Goal: Task Accomplishment & Management: Use online tool/utility

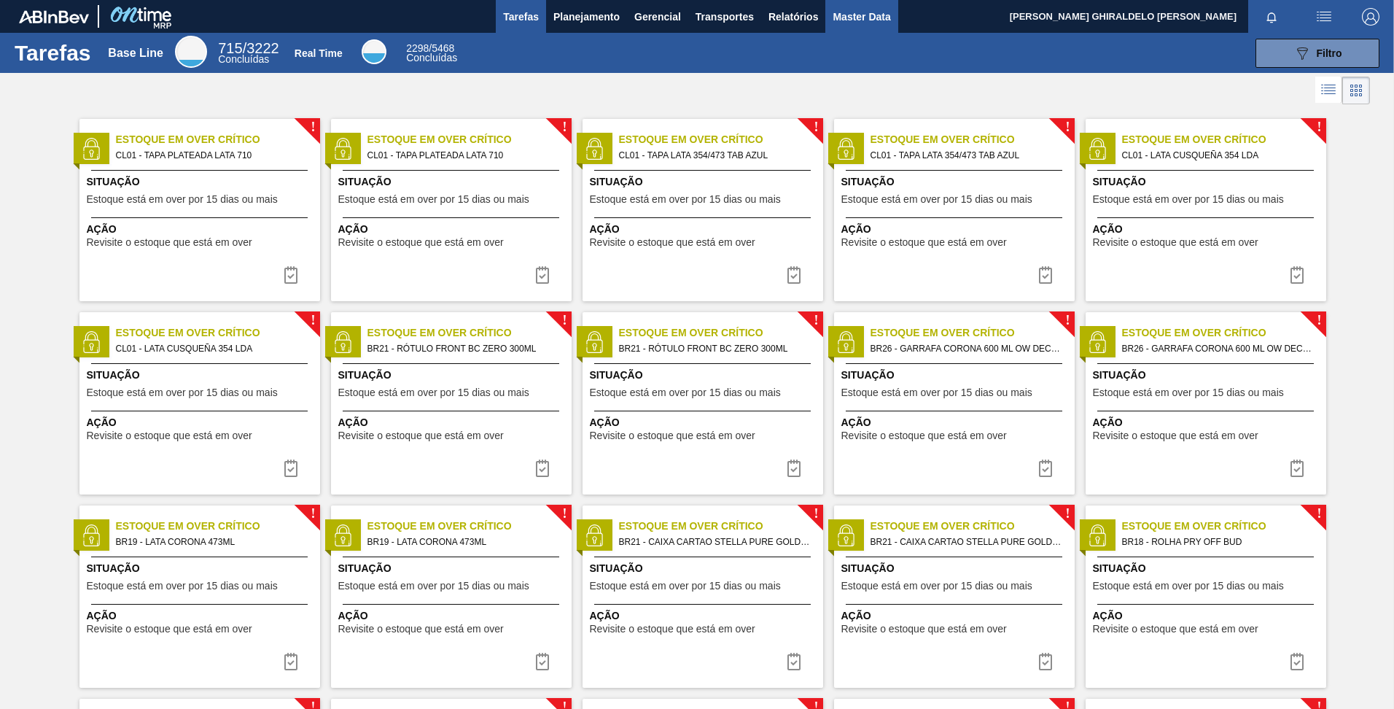
click at [866, 21] on span "Master Data" at bounding box center [862, 16] width 58 height 17
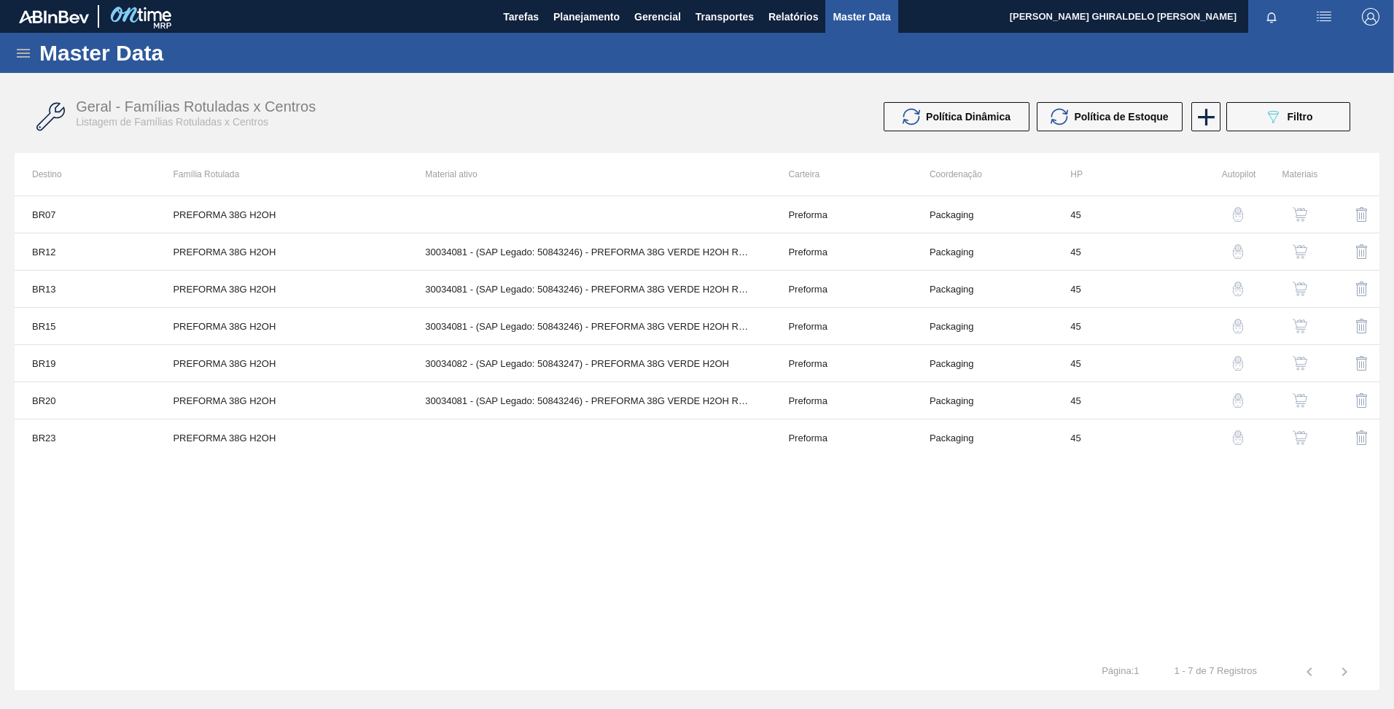
click at [34, 52] on div "Master Data" at bounding box center [697, 53] width 1394 height 40
click at [30, 50] on icon at bounding box center [23, 53] width 13 height 9
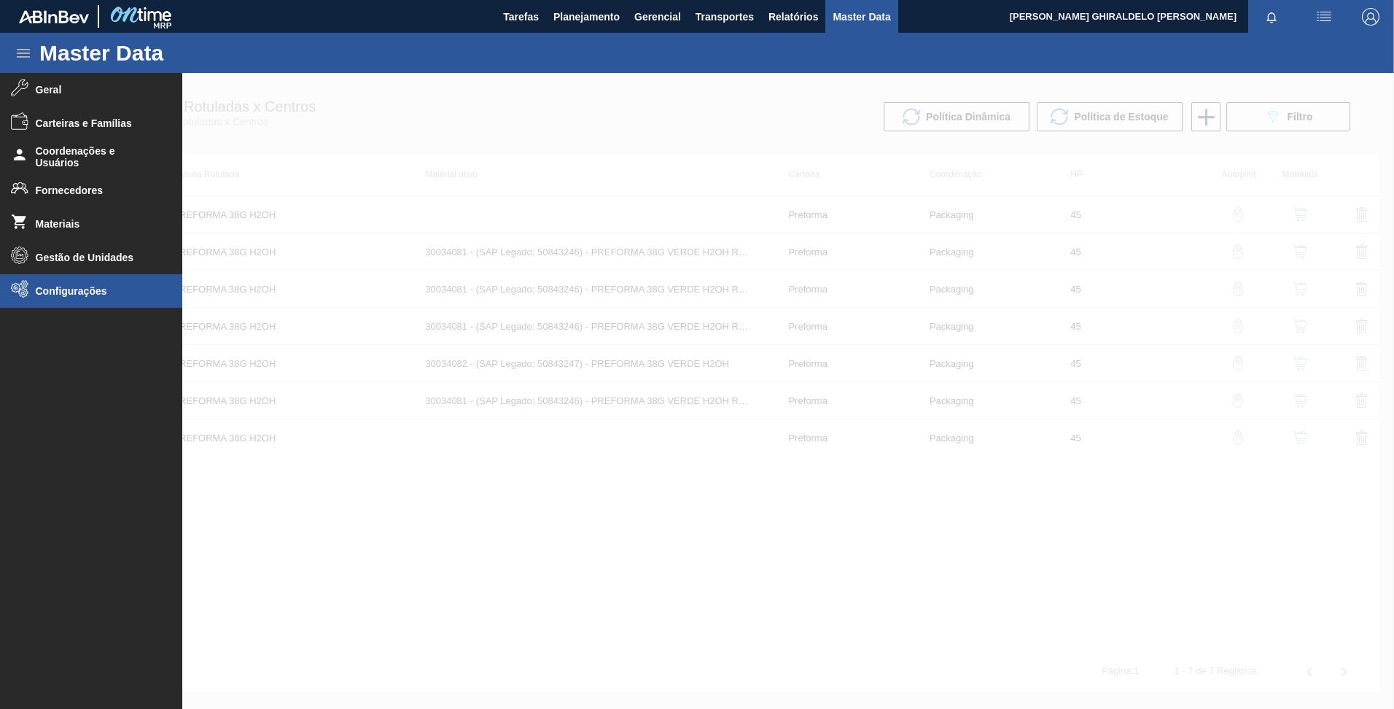
click at [56, 296] on span "Configurações" at bounding box center [96, 291] width 120 height 12
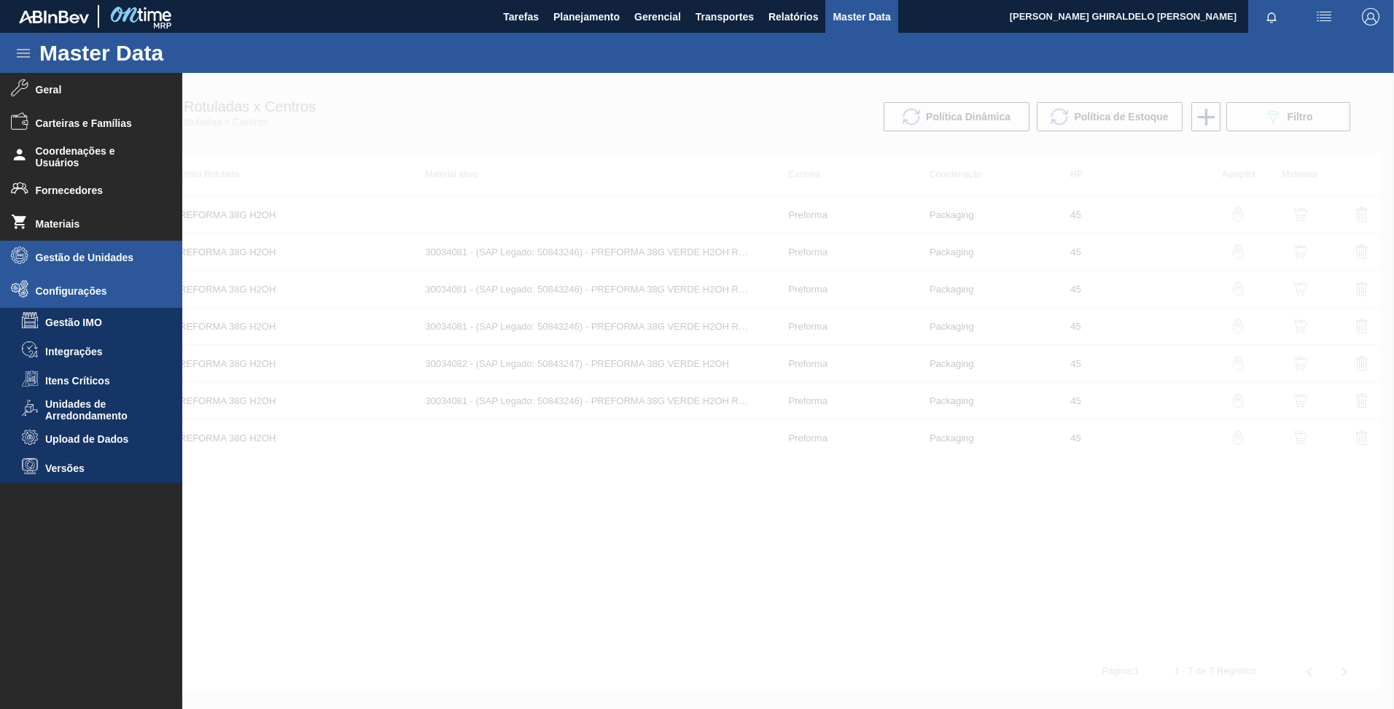
click at [58, 259] on span "Gestão de Unidades" at bounding box center [96, 258] width 120 height 12
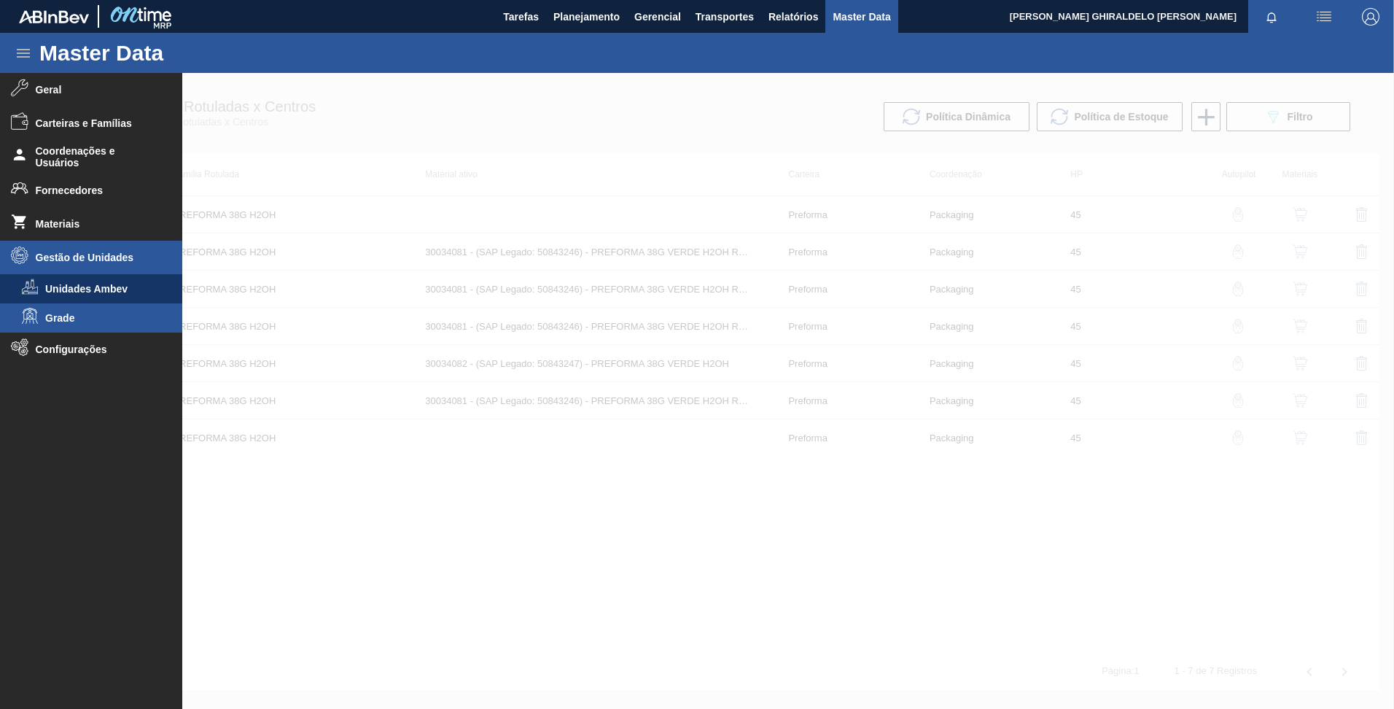
click at [57, 311] on li "Grade" at bounding box center [91, 317] width 182 height 29
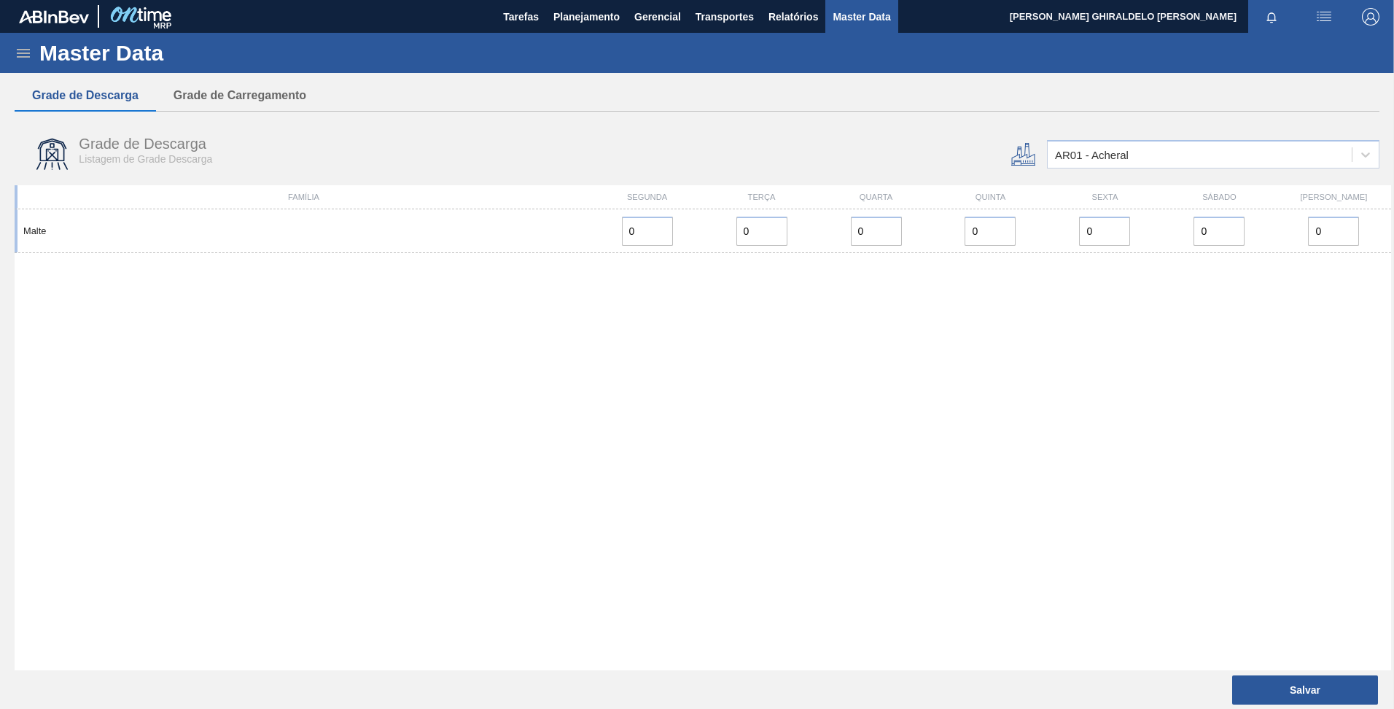
click at [340, 543] on div "Malte 0 0 0 0 0 0 0" at bounding box center [703, 439] width 1377 height 461
click at [1140, 150] on div "AR01 - Acheral" at bounding box center [1200, 154] width 304 height 21
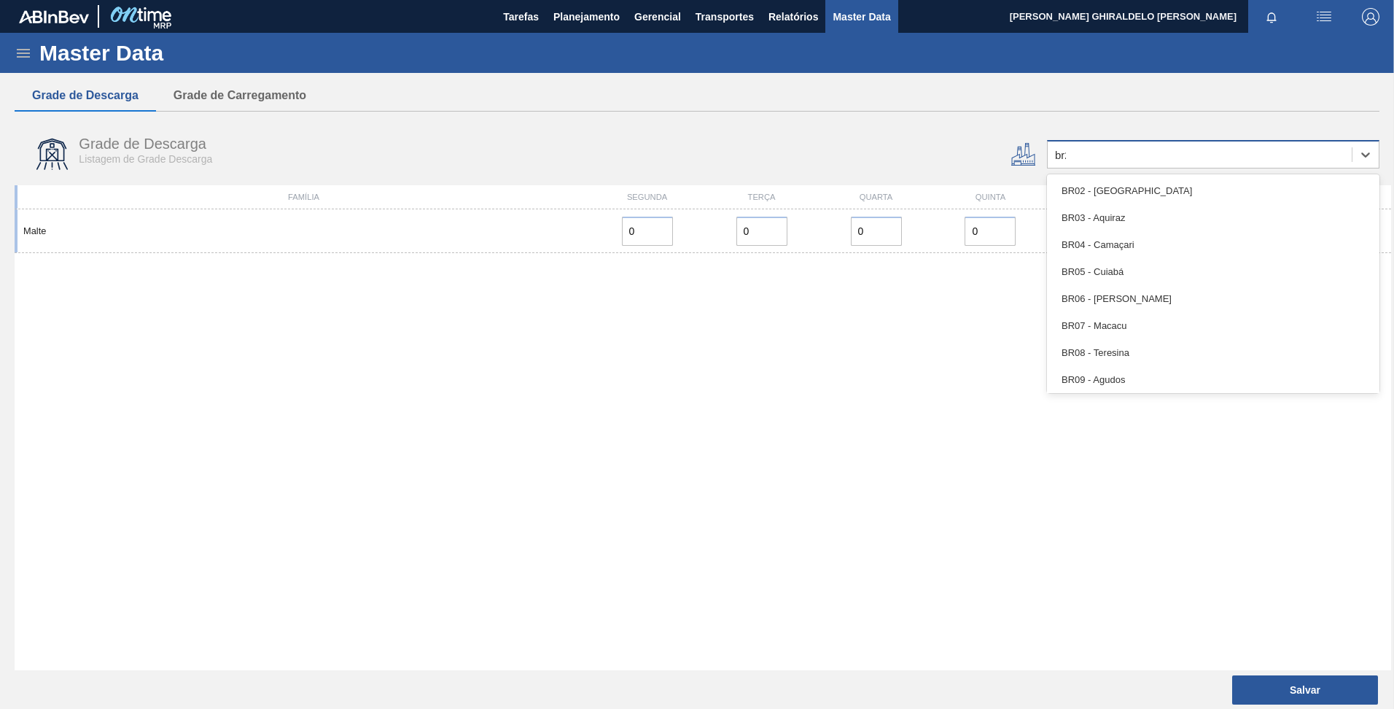
type input "br23"
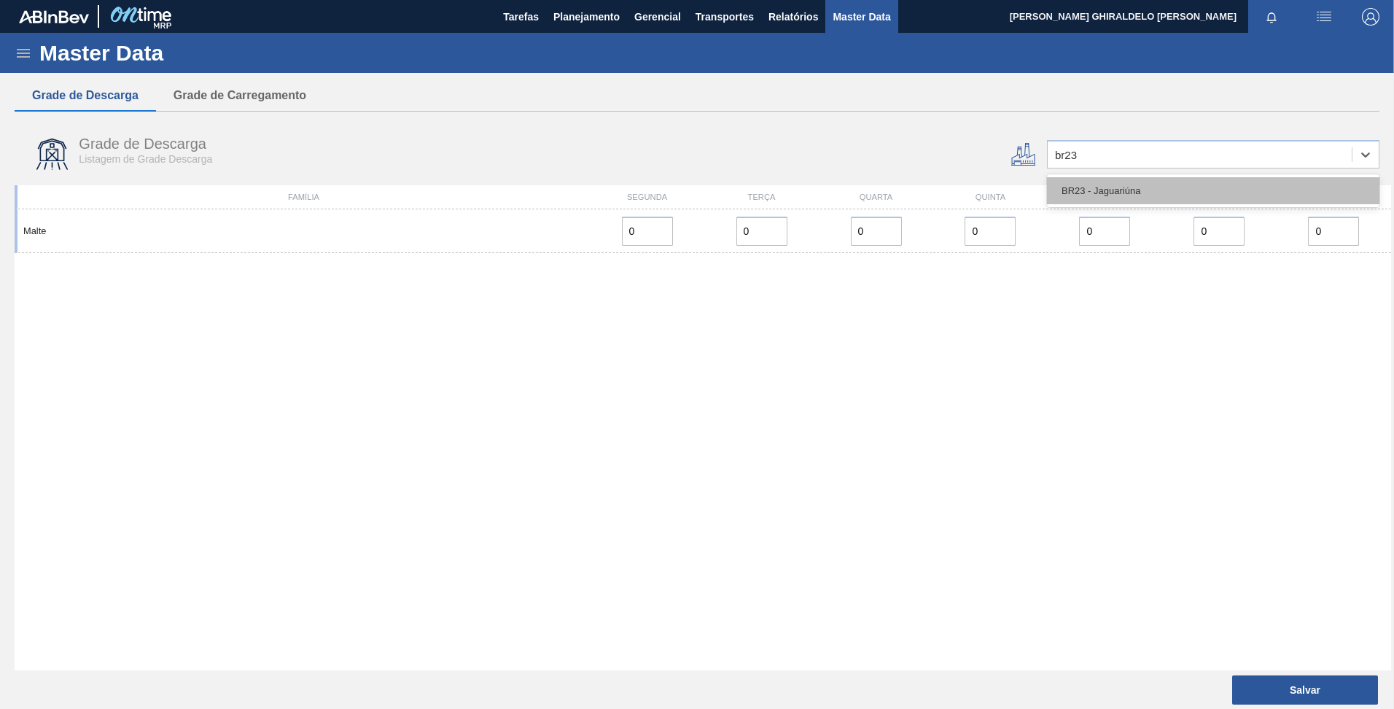
click at [1114, 195] on div "BR23 - Jaguariúna" at bounding box center [1213, 190] width 332 height 27
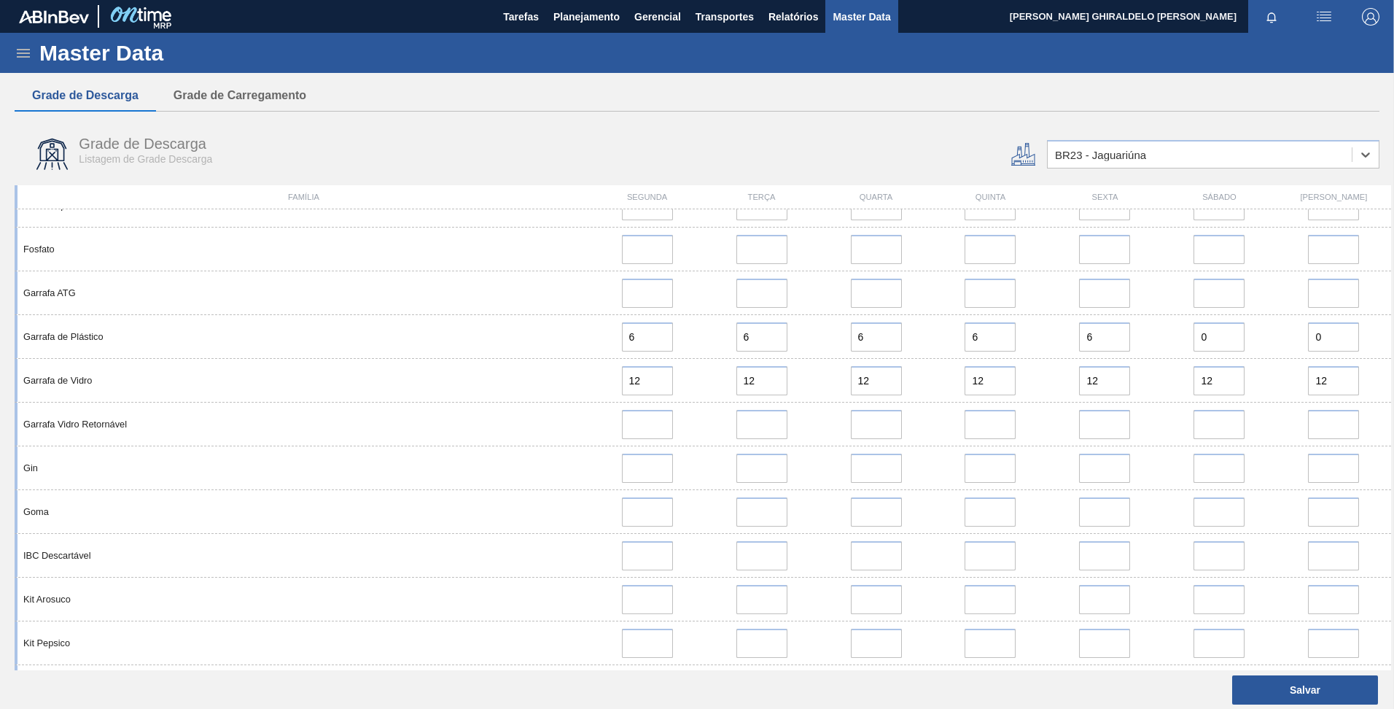
scroll to position [1076, 0]
click at [26, 36] on div "Master Data" at bounding box center [697, 53] width 1394 height 40
click at [26, 47] on icon at bounding box center [23, 52] width 17 height 17
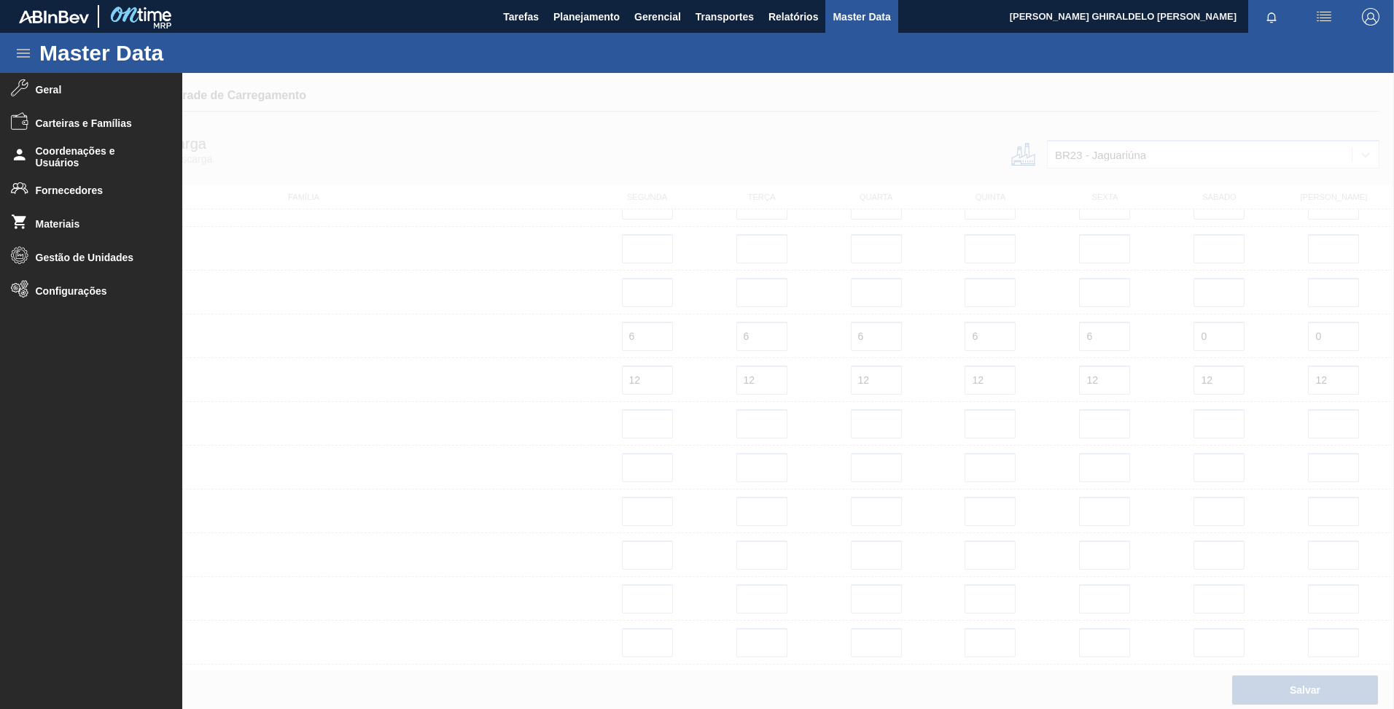
click at [464, 125] on div at bounding box center [697, 391] width 1394 height 636
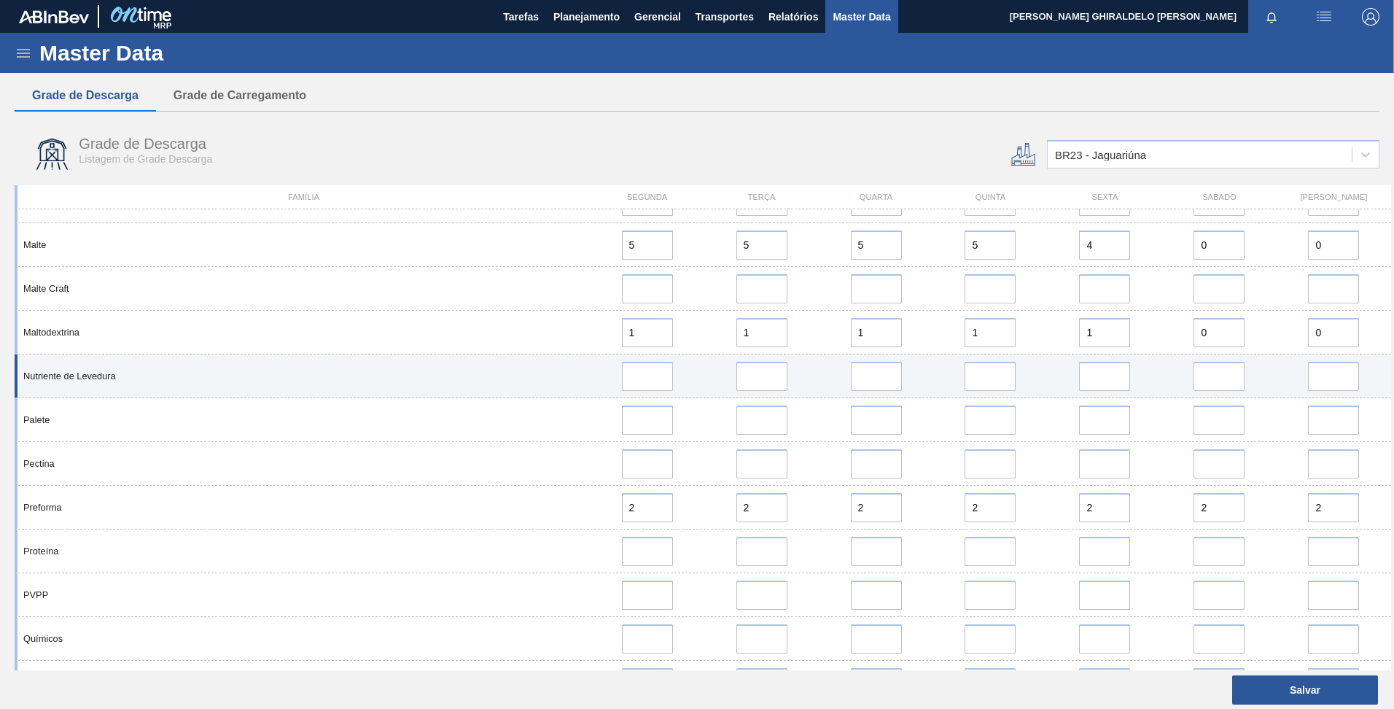
scroll to position [1607, 0]
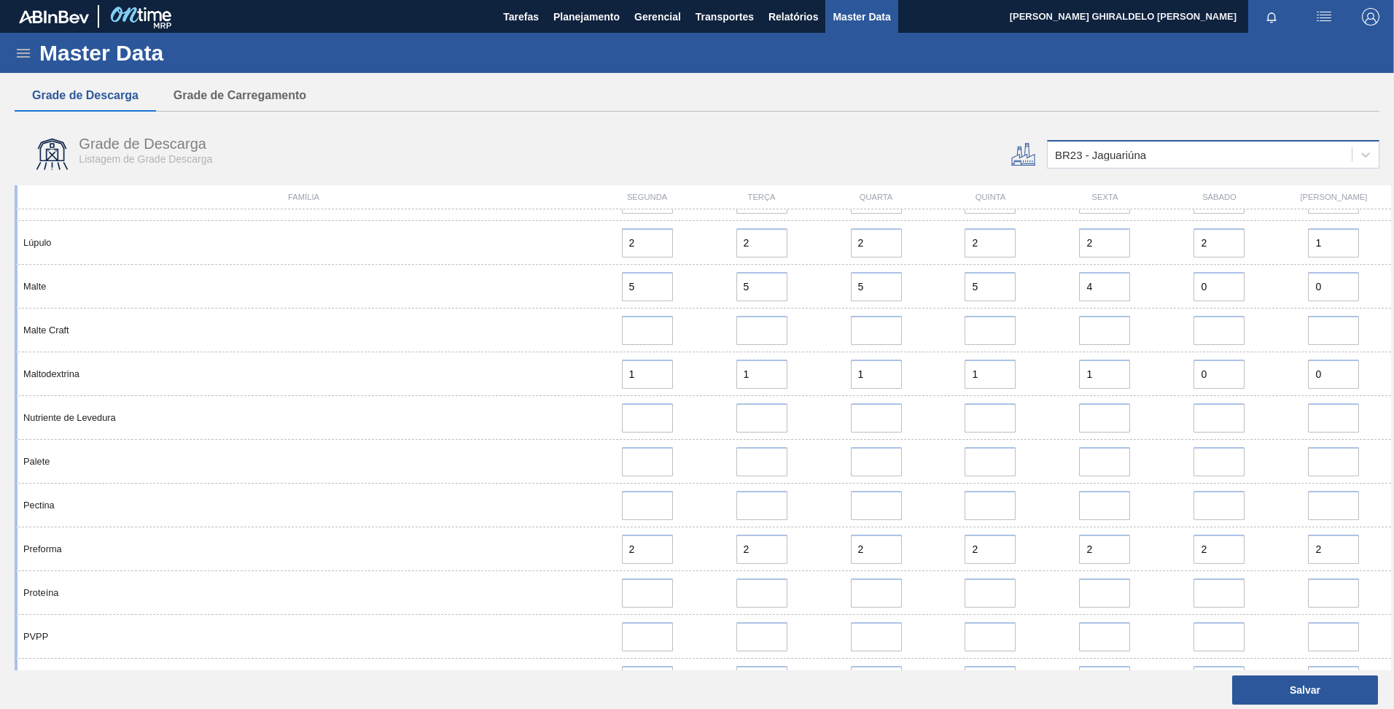
click at [1193, 150] on div "BR23 - Jaguariúna" at bounding box center [1200, 154] width 304 height 21
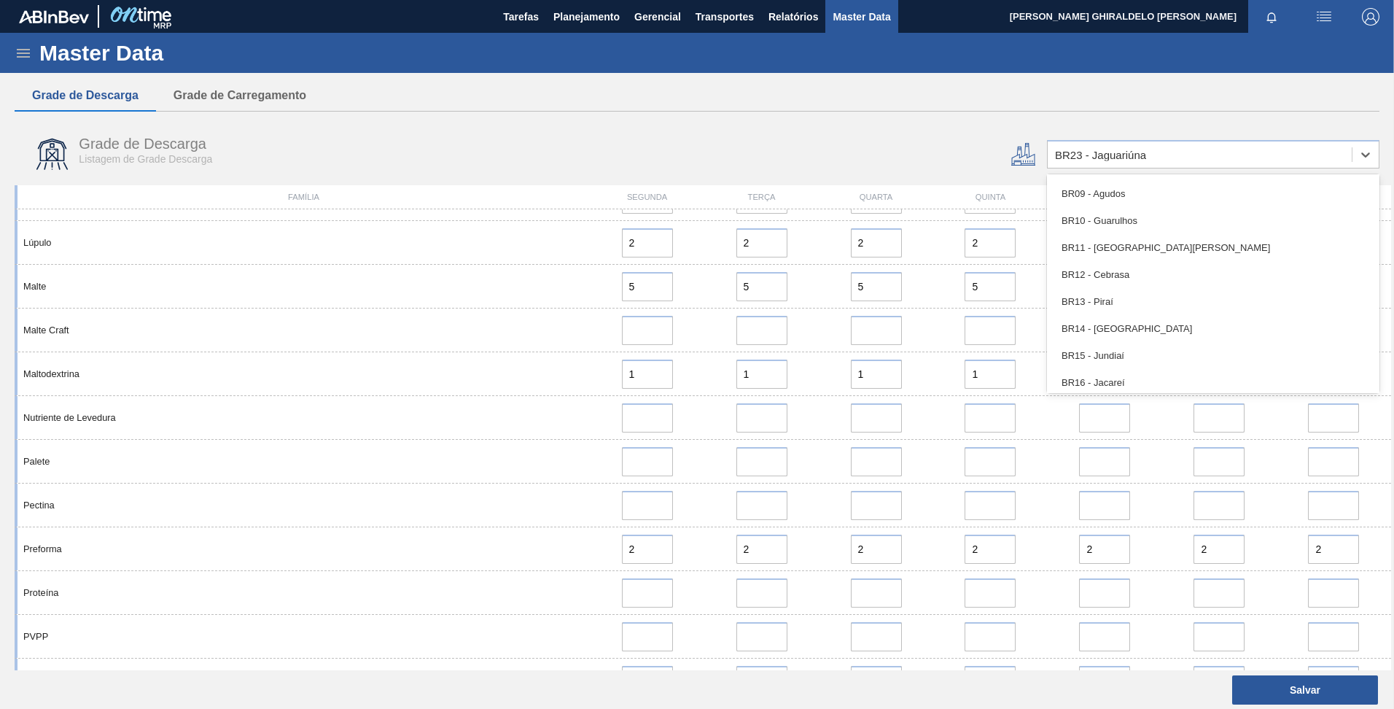
scroll to position [784, 0]
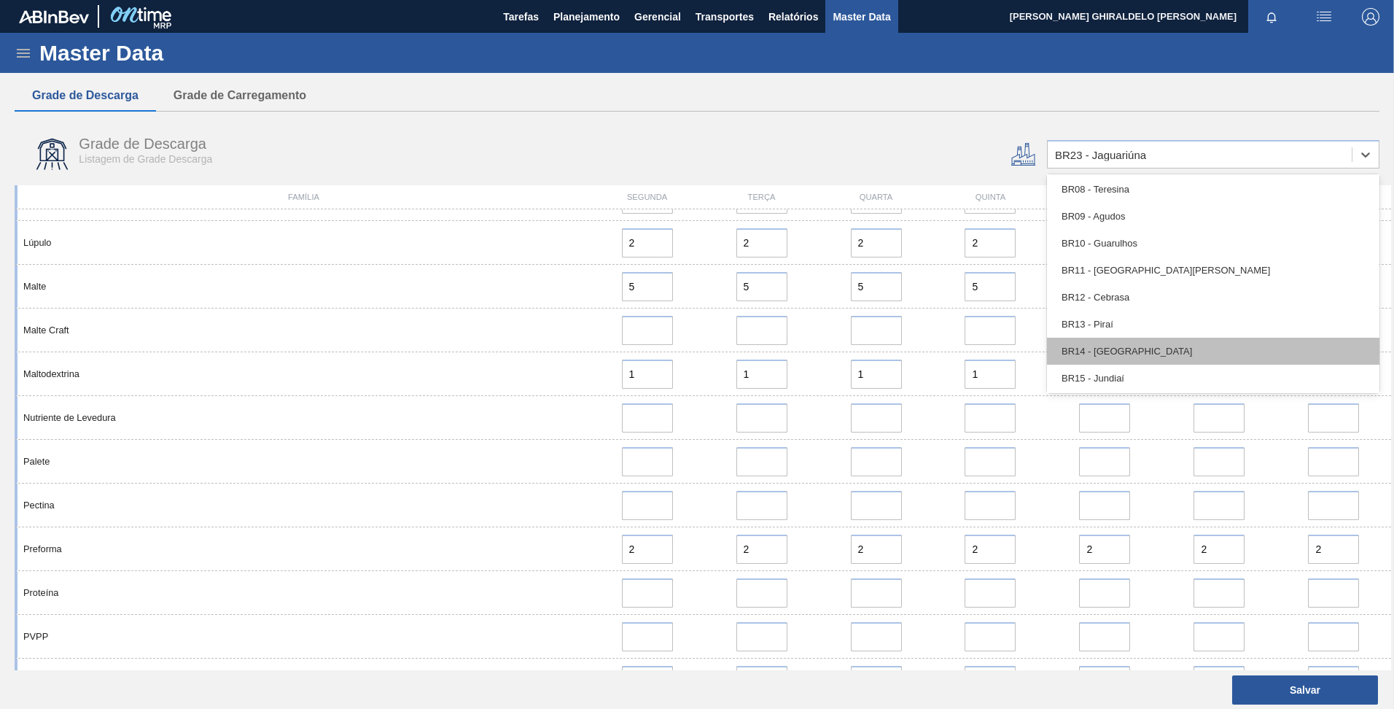
click at [1127, 354] on div "BR14 - [GEOGRAPHIC_DATA]" at bounding box center [1213, 351] width 332 height 27
